Goal: Task Accomplishment & Management: Use online tool/utility

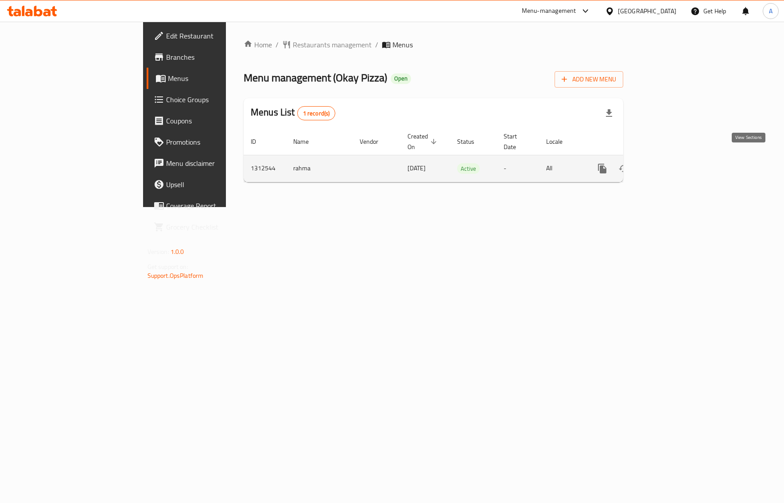
click at [671, 163] on icon "enhanced table" at bounding box center [665, 168] width 11 height 11
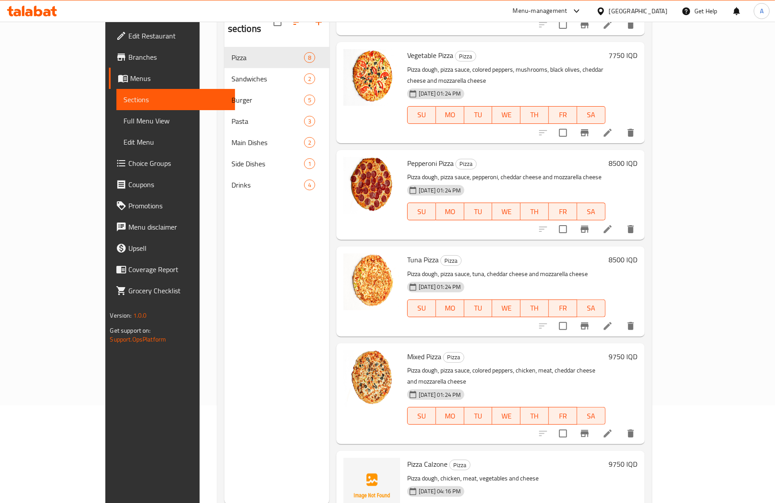
scroll to position [124, 0]
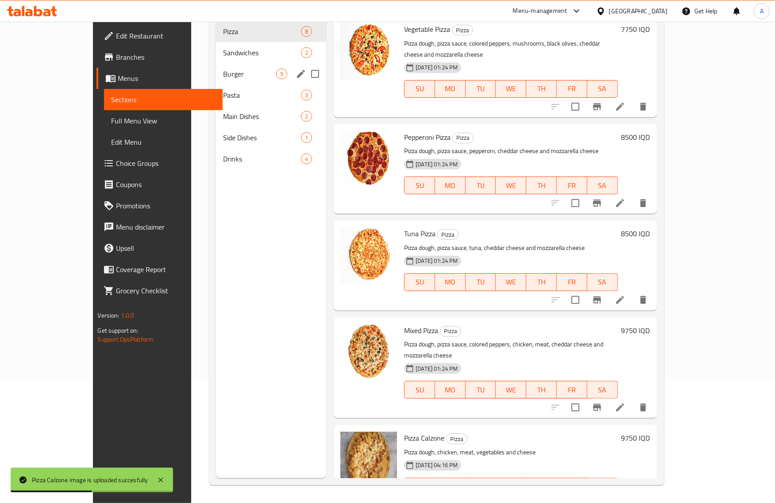
click at [216, 63] on div "Burger 5" at bounding box center [271, 73] width 110 height 21
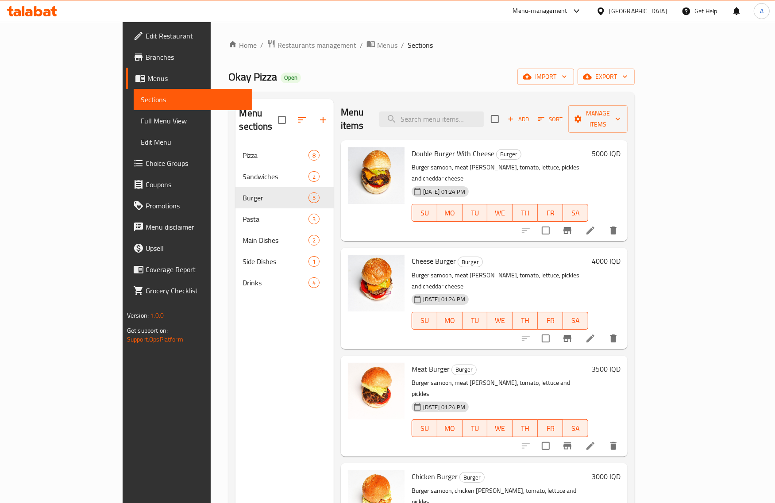
scroll to position [1, 0]
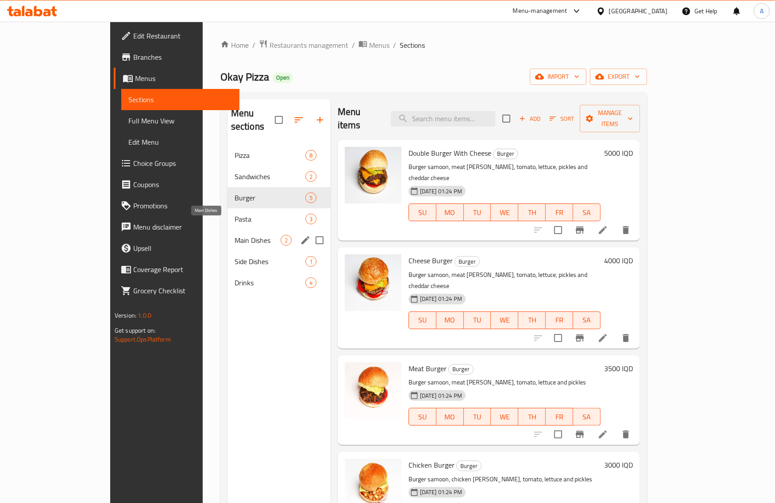
click at [235, 235] on span "Main Dishes" at bounding box center [258, 240] width 46 height 11
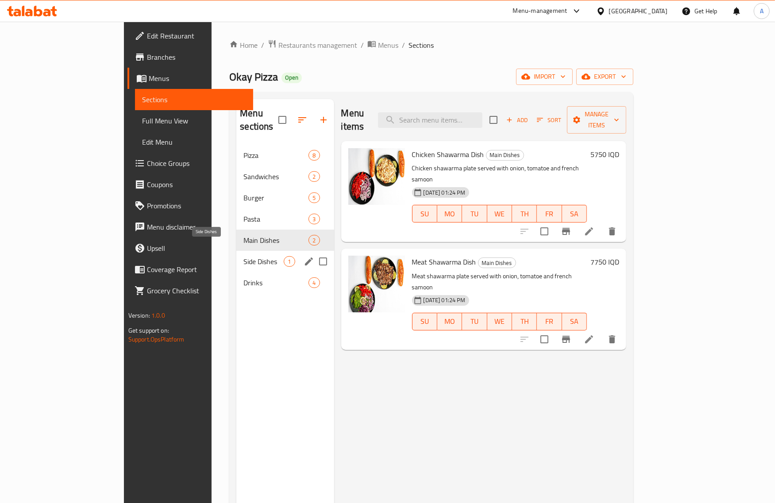
click at [243, 256] on span "Side Dishes" at bounding box center [263, 261] width 40 height 11
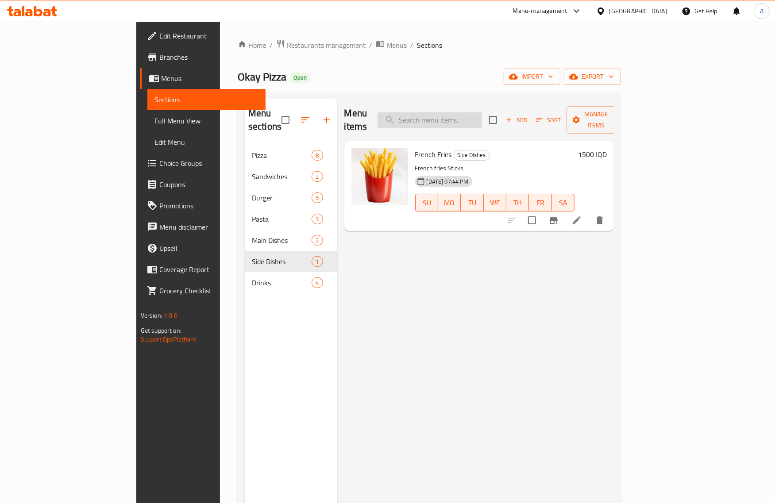
click at [482, 112] on input "search" at bounding box center [430, 119] width 104 height 15
paste input "Mini Burger"
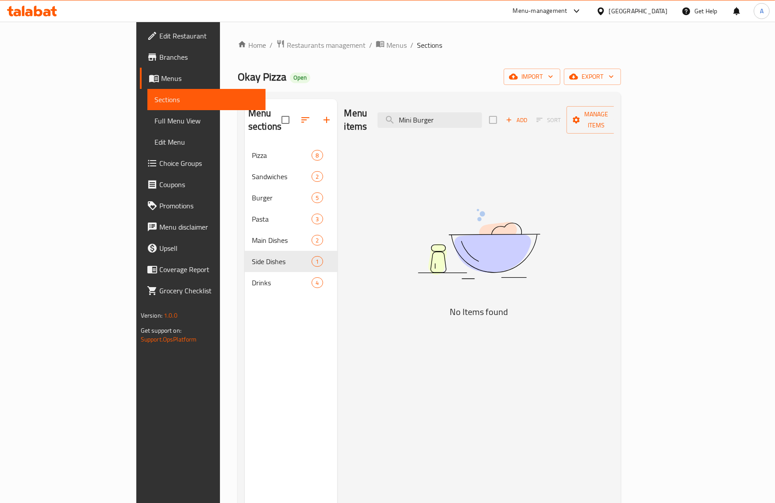
type input "Mini Burger"
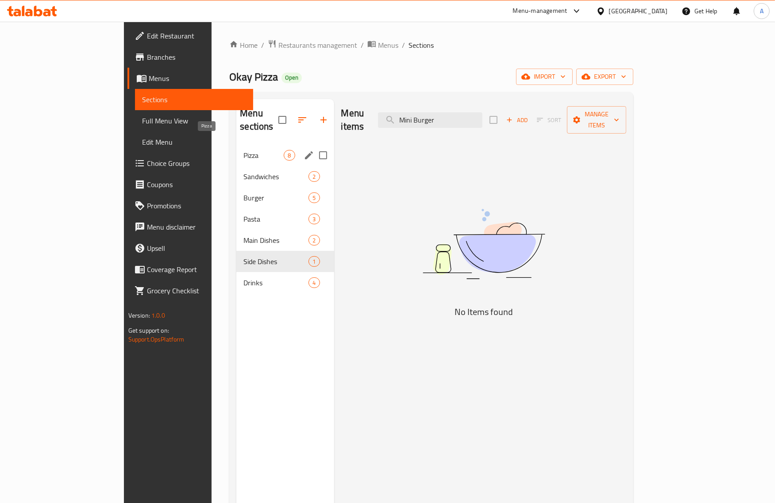
drag, startPoint x: 194, startPoint y: 144, endPoint x: 198, endPoint y: 150, distance: 7.3
click at [243, 150] on span "Pizza" at bounding box center [263, 155] width 40 height 11
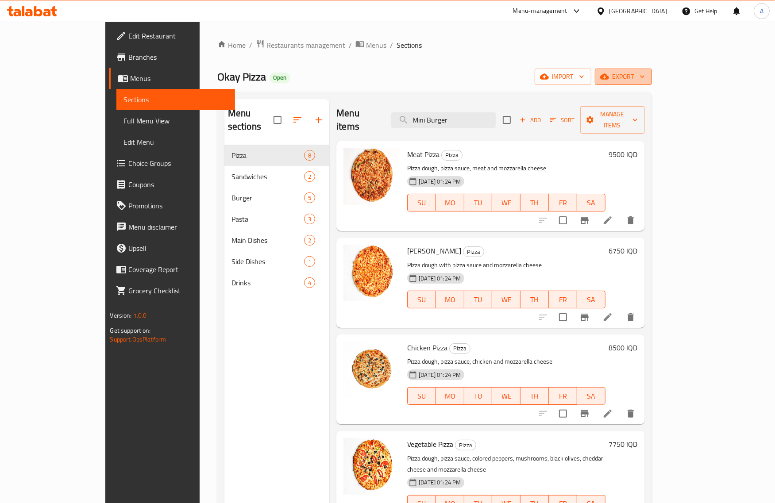
click at [647, 75] on icon "button" at bounding box center [642, 76] width 9 height 9
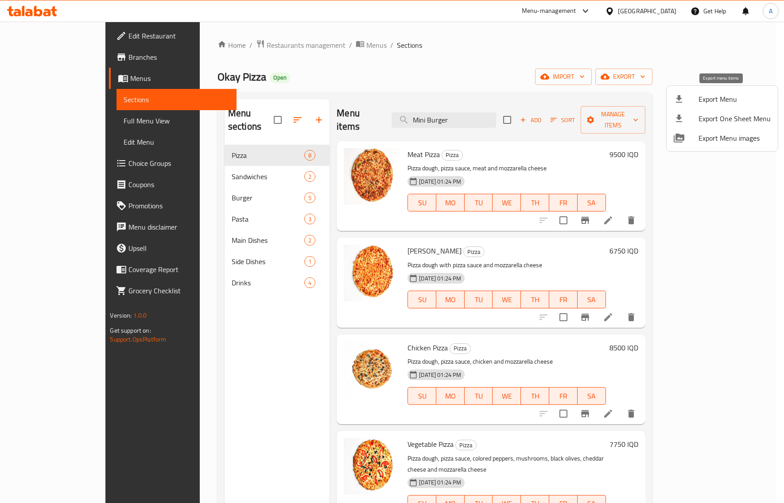
click at [703, 98] on span "Export Menu" at bounding box center [734, 99] width 72 height 11
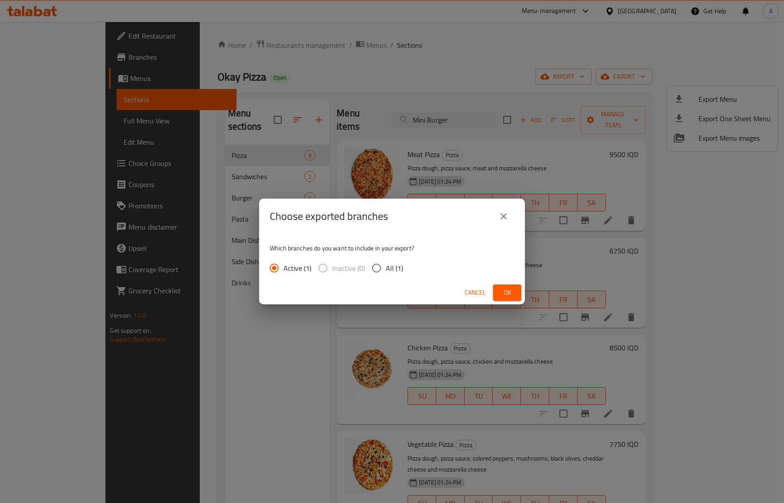
click at [397, 266] on span "All (1)" at bounding box center [394, 268] width 17 height 11
click at [386, 266] on input "All (1)" at bounding box center [376, 268] width 19 height 19
radio input "true"
click at [516, 291] on button "Ok" at bounding box center [507, 293] width 28 height 16
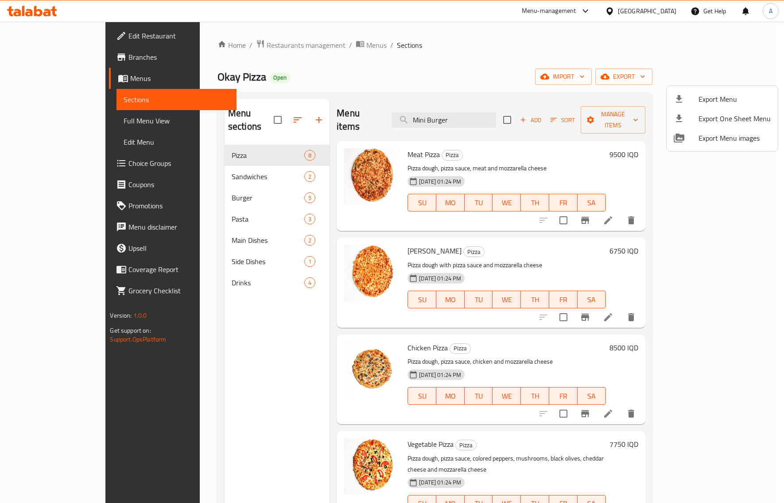
click at [501, 427] on div at bounding box center [392, 251] width 784 height 503
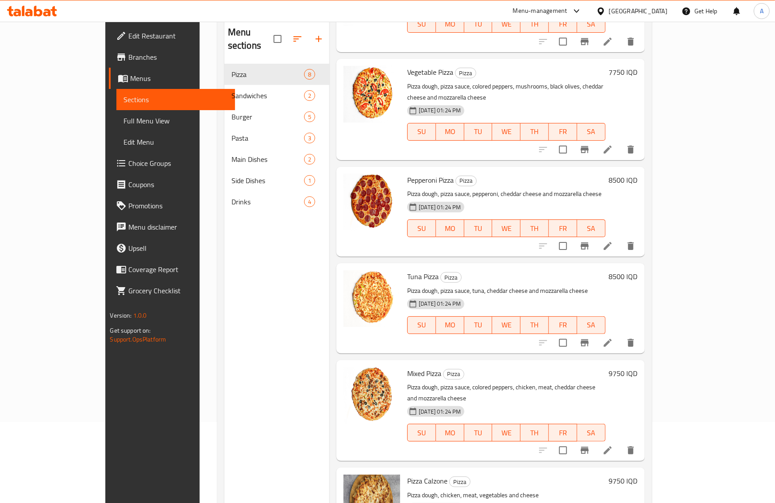
scroll to position [124, 0]
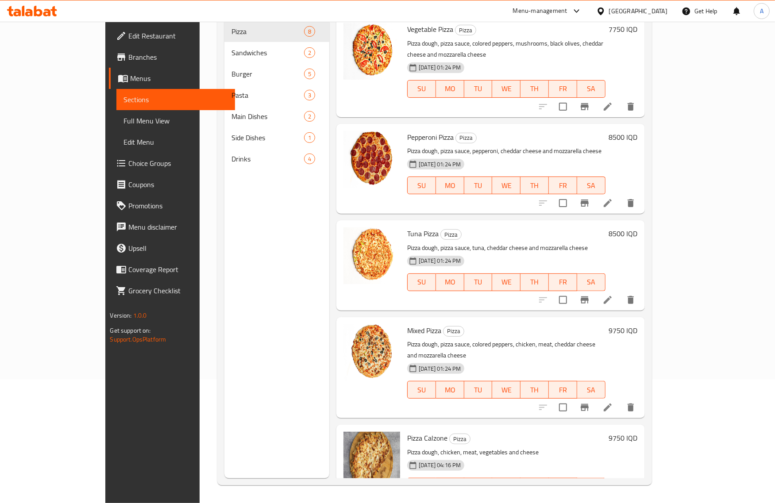
click at [408, 432] on span "Pizza Calzone" at bounding box center [427, 438] width 40 height 13
copy h6 "Pizza Calzone"
click at [606, 7] on icon at bounding box center [600, 11] width 9 height 9
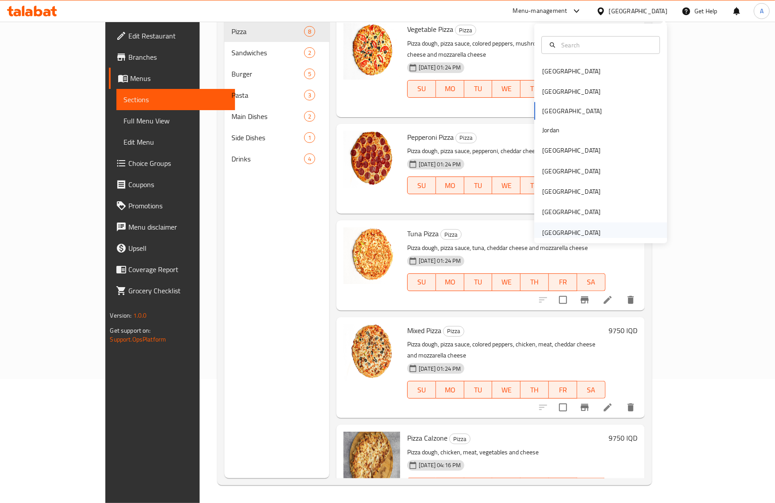
click at [556, 229] on div "[GEOGRAPHIC_DATA]" at bounding box center [571, 233] width 58 height 10
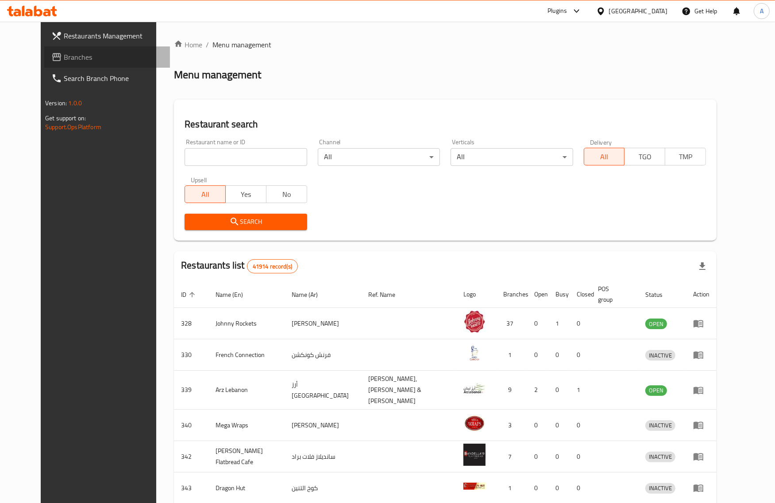
click at [64, 57] on span "Branches" at bounding box center [113, 57] width 99 height 11
